Goal: Transaction & Acquisition: Book appointment/travel/reservation

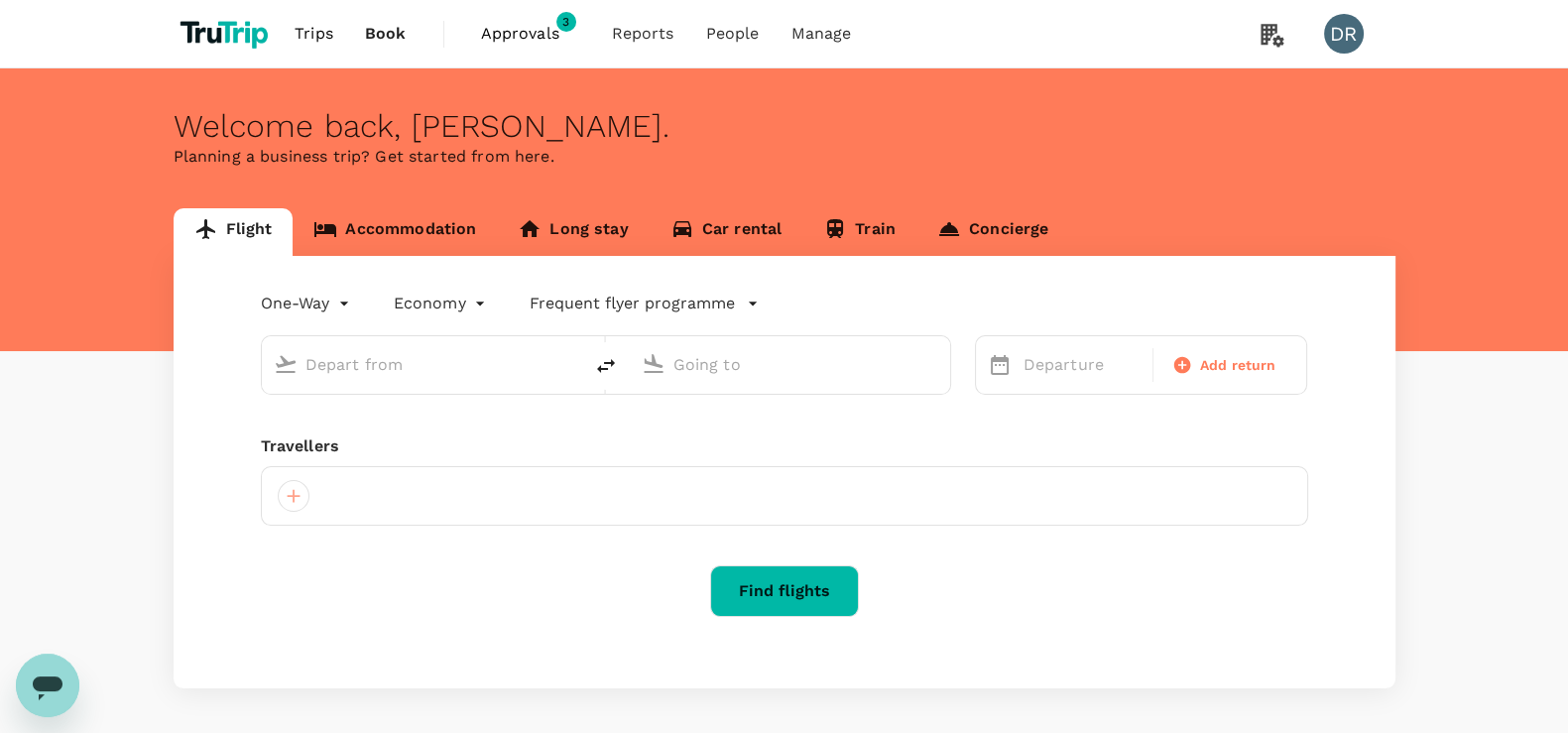
type input "business"
type input "Tokyo Intl (HND)"
type input "Shanghai Pudong Intl (PVG)"
